Goal: Find specific page/section: Find specific page/section

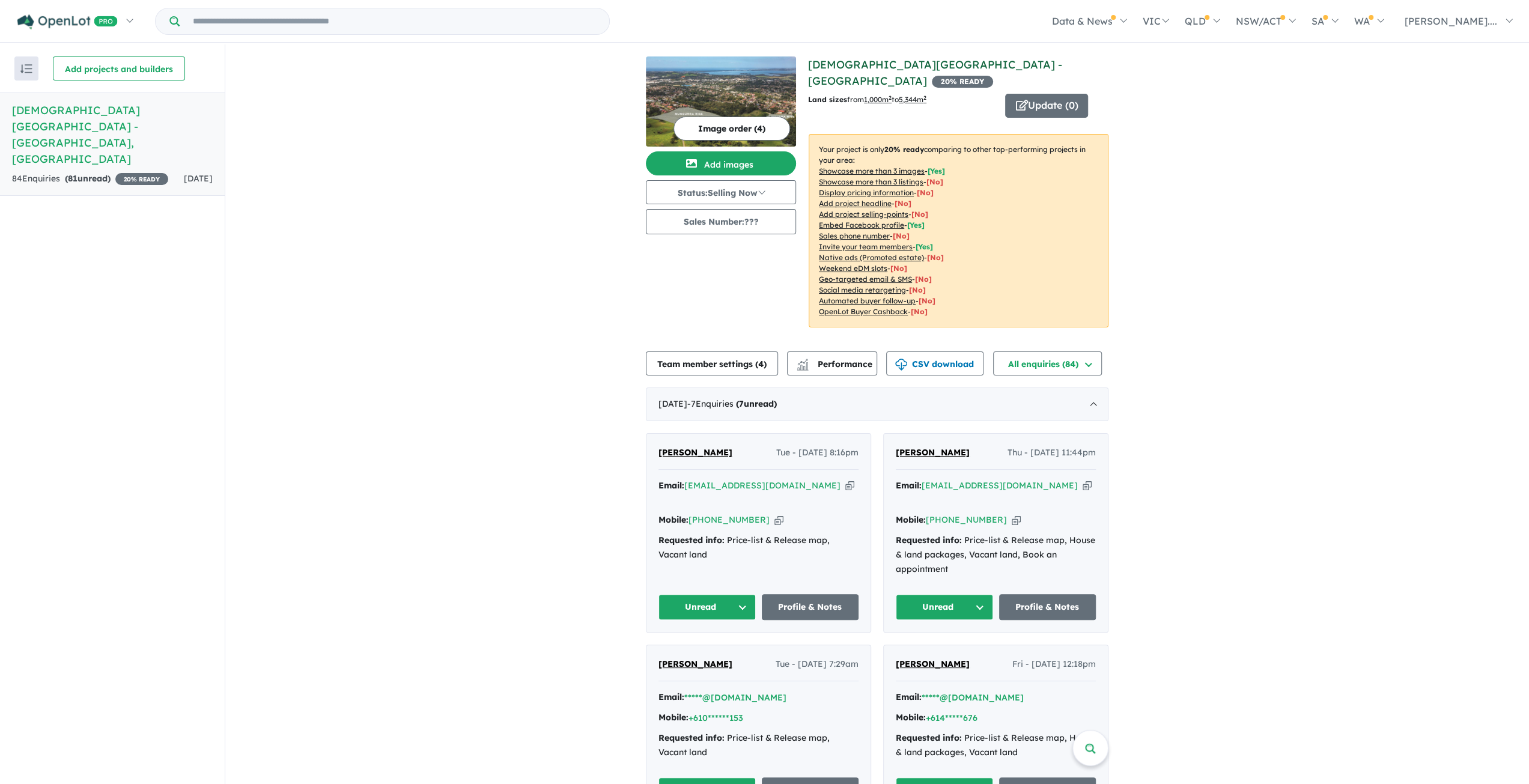
click at [918, 63] on link "[DEMOGRAPHIC_DATA][GEOGRAPHIC_DATA] - [GEOGRAPHIC_DATA]" at bounding box center [935, 73] width 254 height 30
click at [808, 393] on div "[DATE] - 7 Enquir ies ( 7 unread)" at bounding box center [877, 404] width 463 height 34
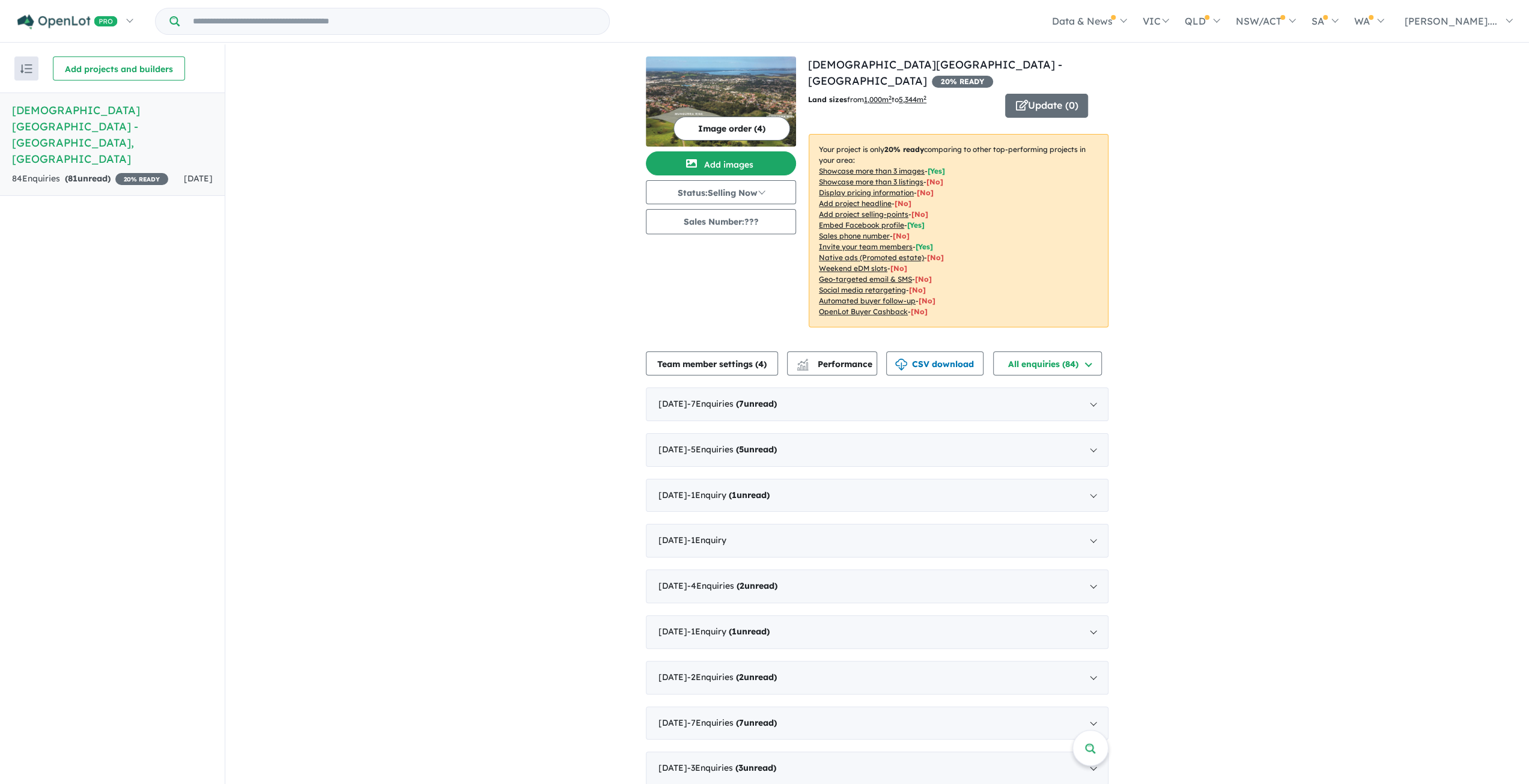
click at [46, 118] on h5 "[DEMOGRAPHIC_DATA][GEOGRAPHIC_DATA] - [GEOGRAPHIC_DATA] , [GEOGRAPHIC_DATA]" at bounding box center [112, 134] width 200 height 65
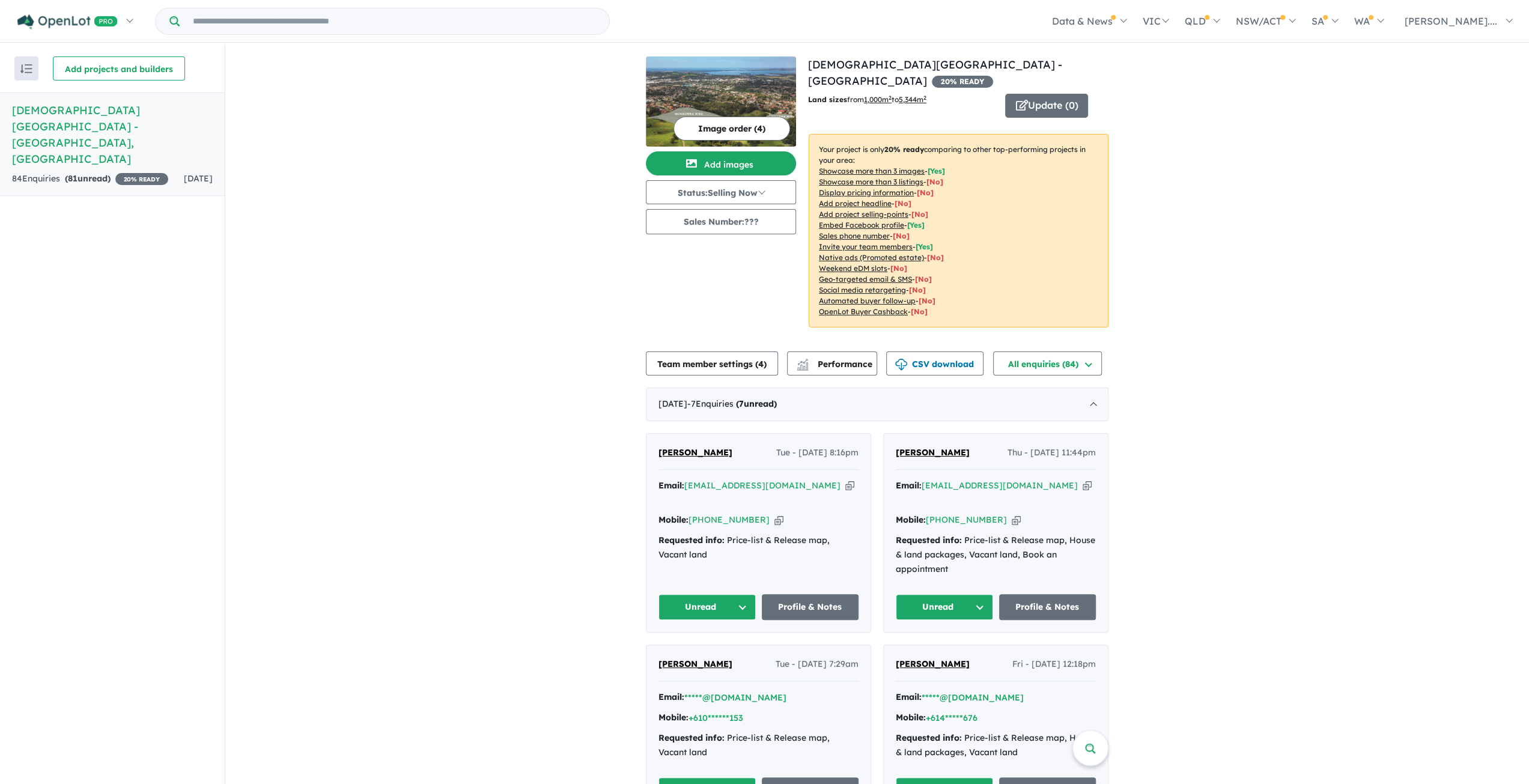
click at [863, 231] on u "Sales phone number" at bounding box center [854, 236] width 71 height 9
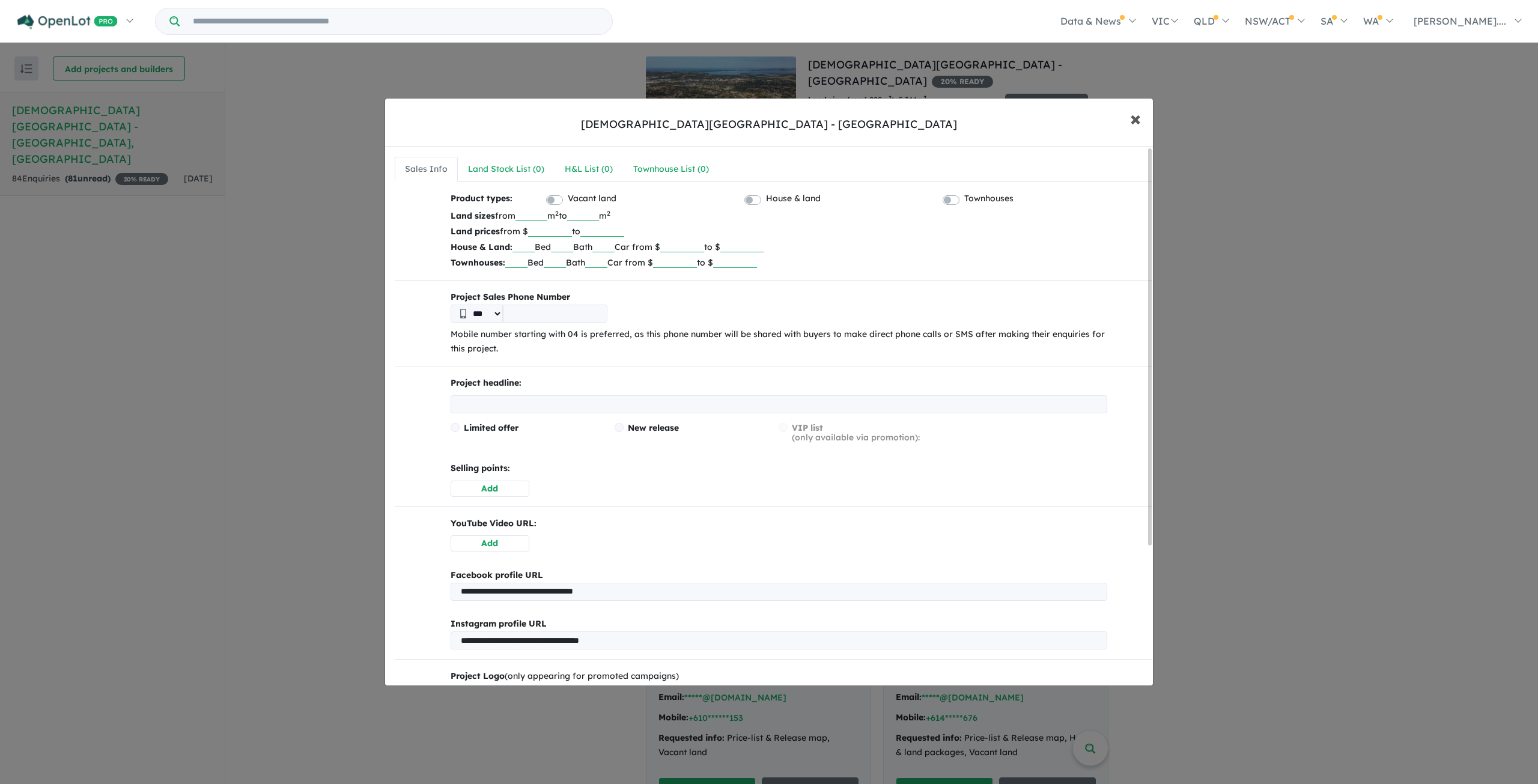
click at [1140, 116] on span "×" at bounding box center [1135, 118] width 11 height 26
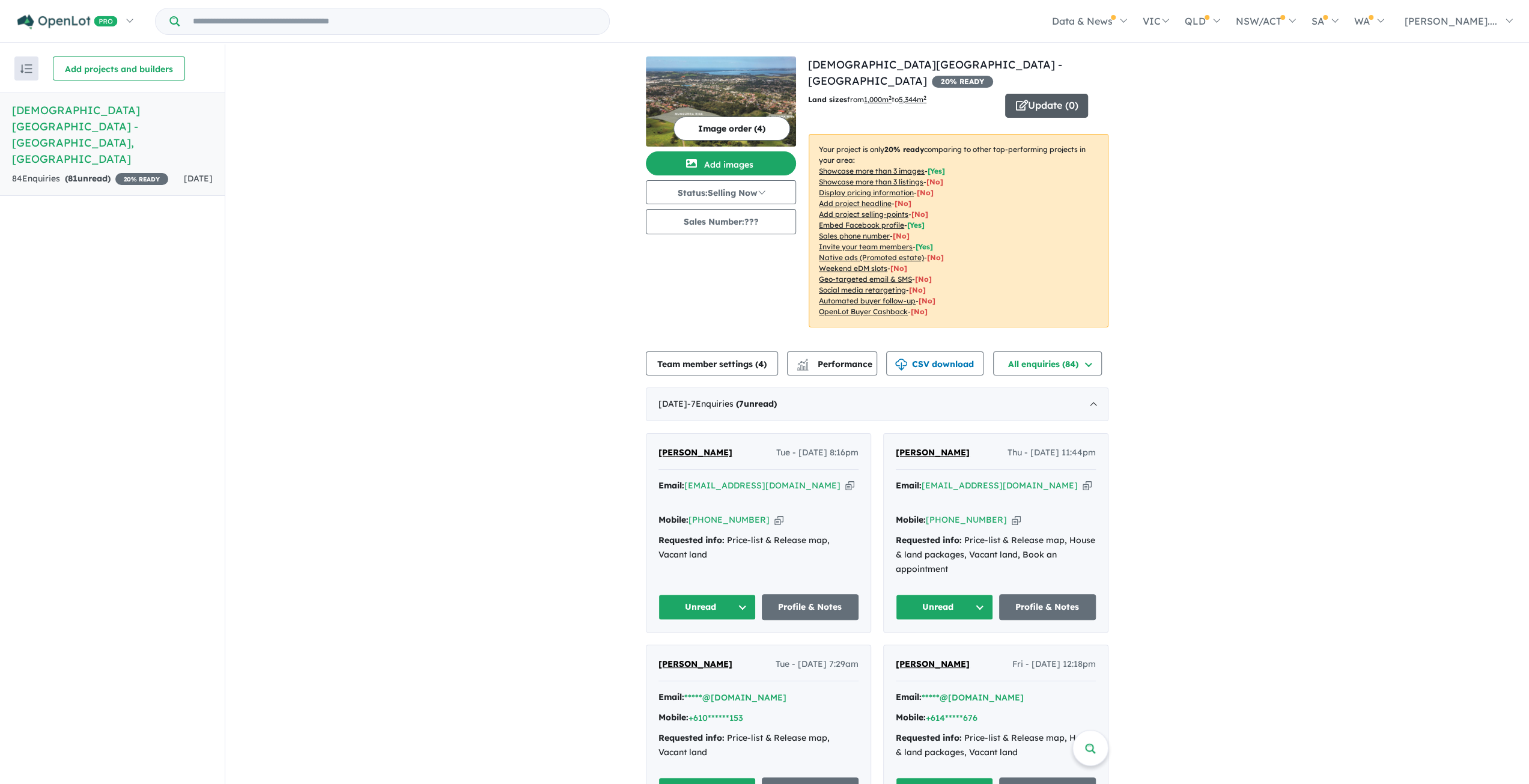
click at [1035, 94] on button "Update ( 0 )" at bounding box center [1047, 106] width 83 height 24
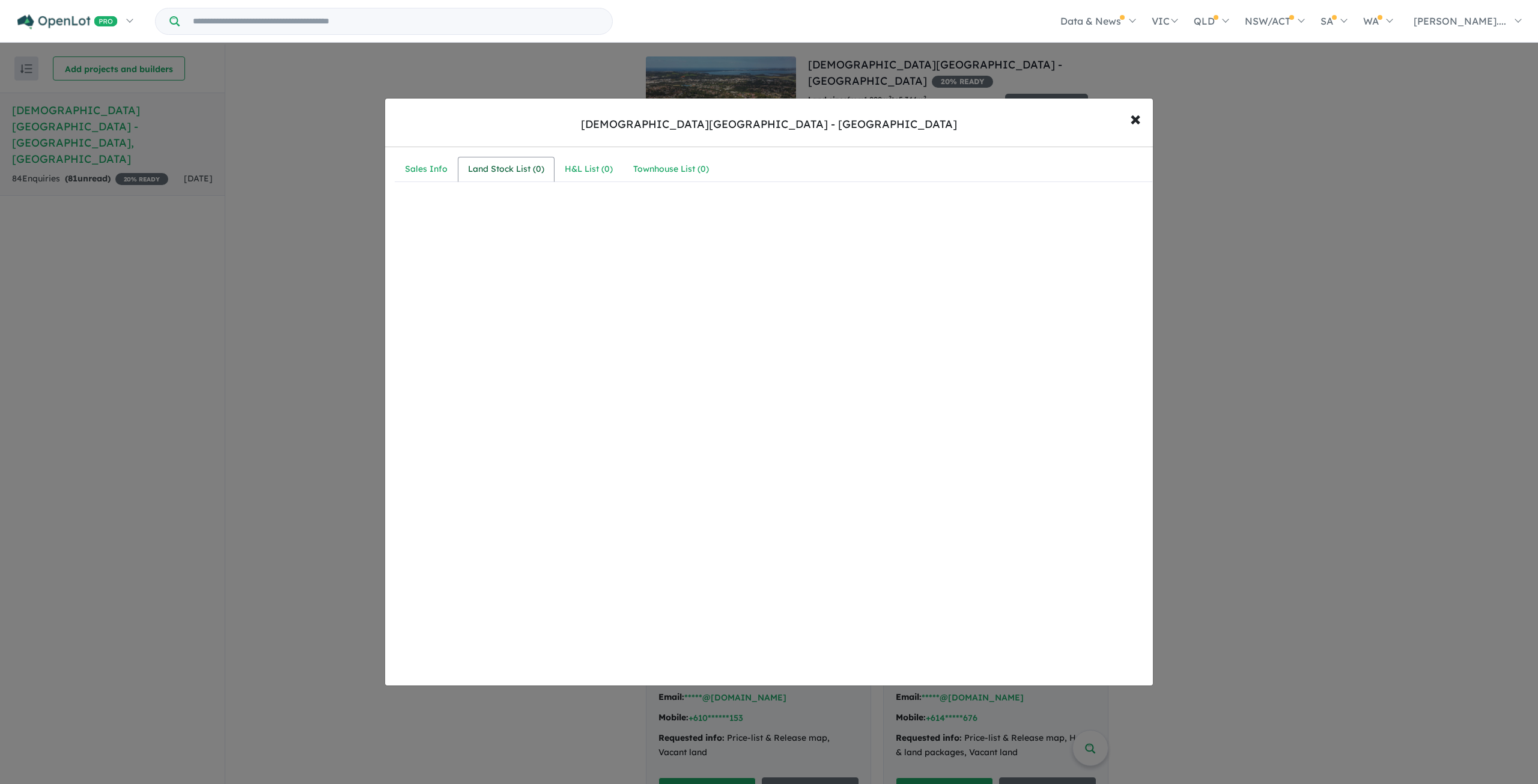
click at [496, 164] on div "Land Stock List ( 0 )" at bounding box center [506, 169] width 77 height 14
click at [607, 155] on div "Sales Info Land Stock List ( 0 ) H&L List ( 0 ) Townhouse List ( 0 ) Create a n…" at bounding box center [773, 230] width 777 height 166
click at [656, 164] on div "Townhouse List ( 0 )" at bounding box center [671, 169] width 76 height 14
click at [442, 176] on link "Sales Info" at bounding box center [426, 170] width 63 height 26
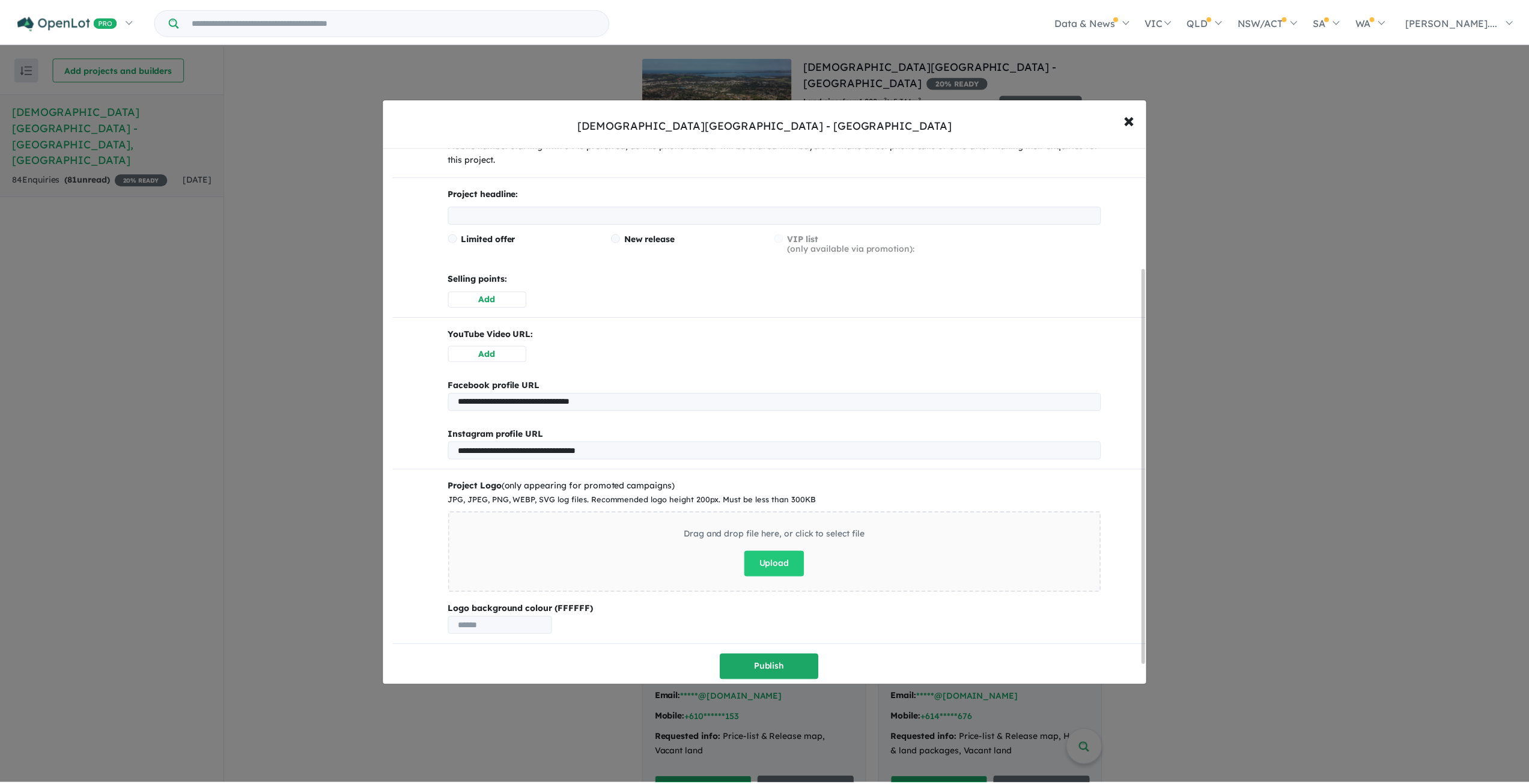
scroll to position [191, 0]
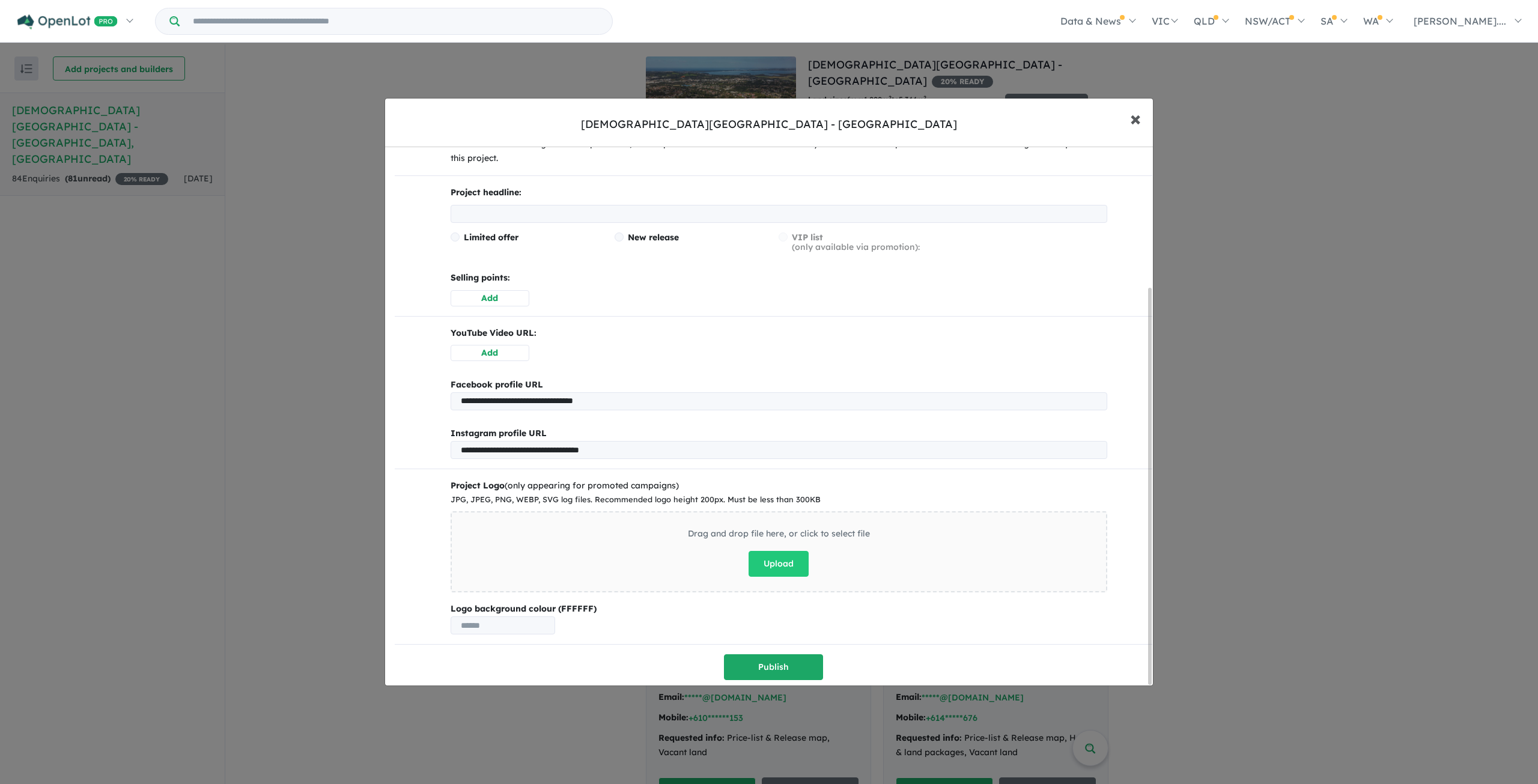
click at [1142, 121] on button "× Close" at bounding box center [1135, 118] width 35 height 32
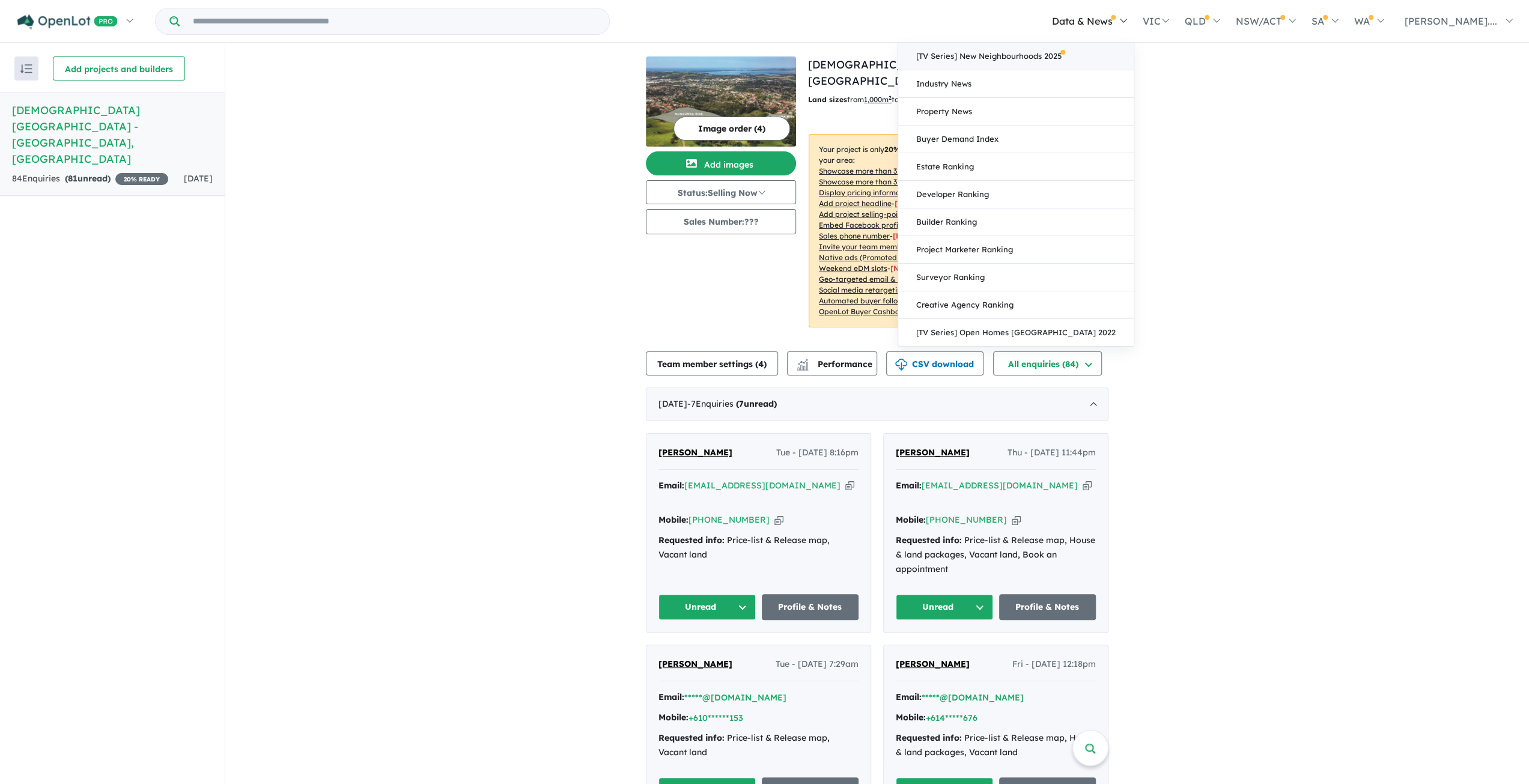
click at [1131, 50] on link "[TV Series] New Neighbourhoods 2025" at bounding box center [1016, 56] width 236 height 28
